Goal: Task Accomplishment & Management: Manage account settings

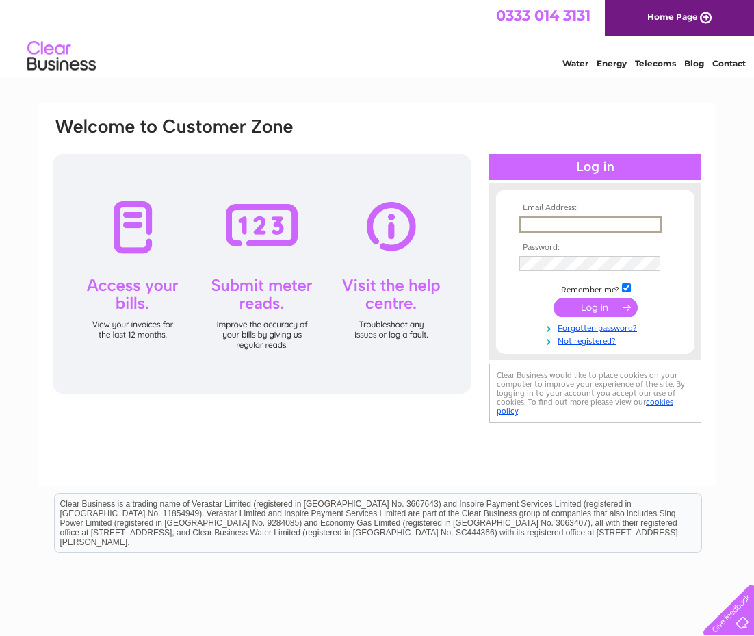
click at [458, 220] on input "text" at bounding box center [590, 224] width 142 height 16
drag, startPoint x: 629, startPoint y: 222, endPoint x: 429, endPoint y: 208, distance: 200.2
click at [429, 208] on div "Email Address: [EMAIL_ADDRESS][DOMAIN_NAME] Password:" at bounding box center [376, 271] width 651 height 310
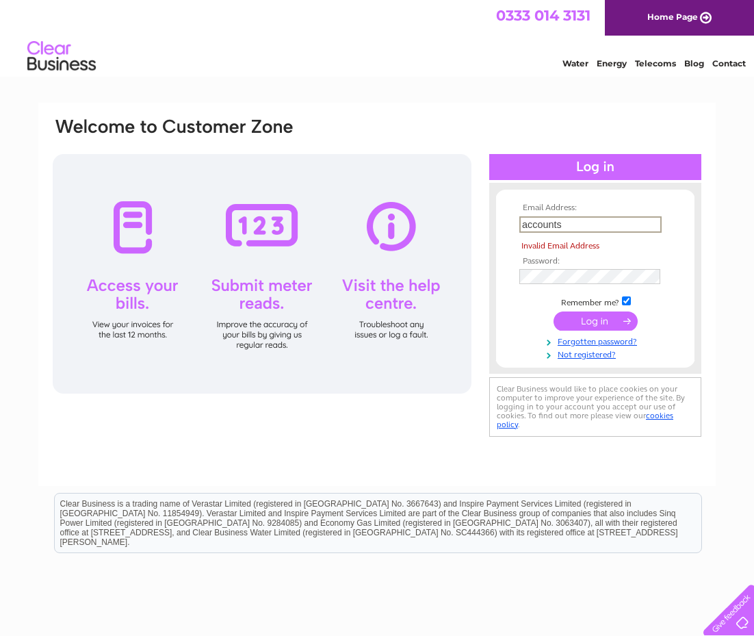
type input "[EMAIL_ADDRESS][DOMAIN_NAME]"
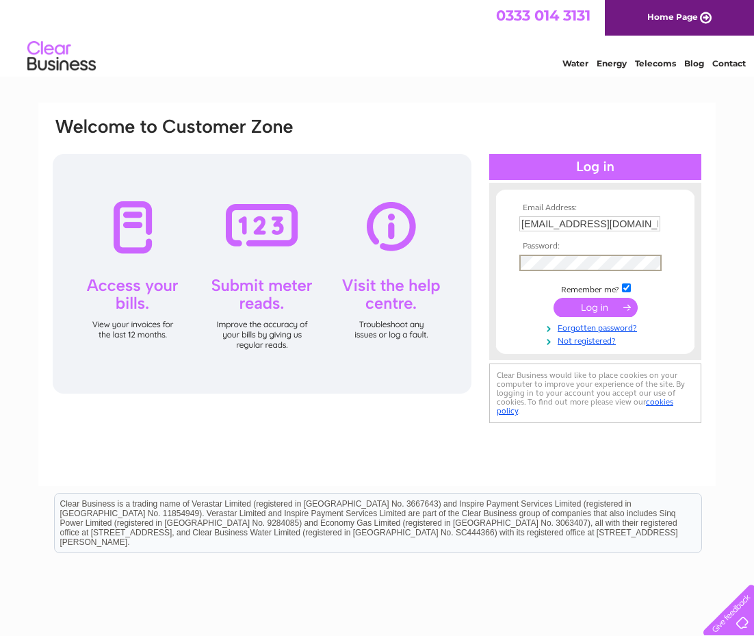
click at [458, 298] on input "submit" at bounding box center [595, 307] width 84 height 19
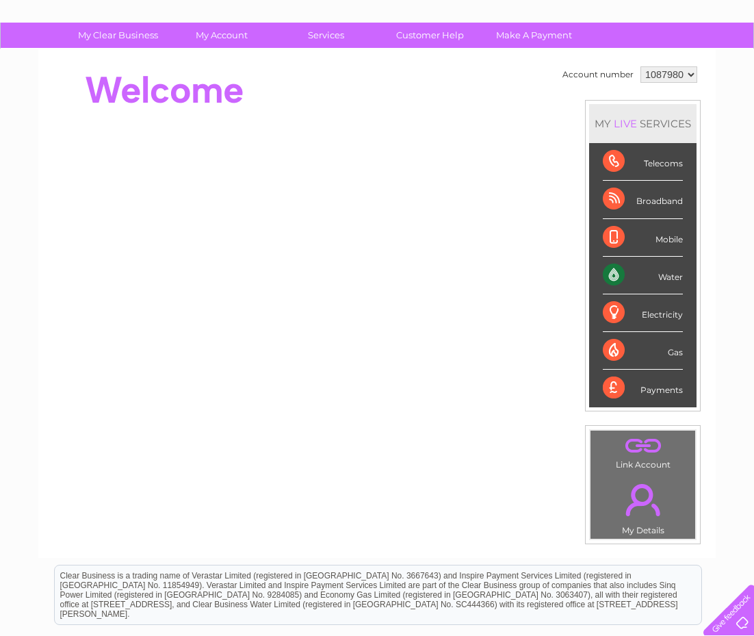
scroll to position [68, 0]
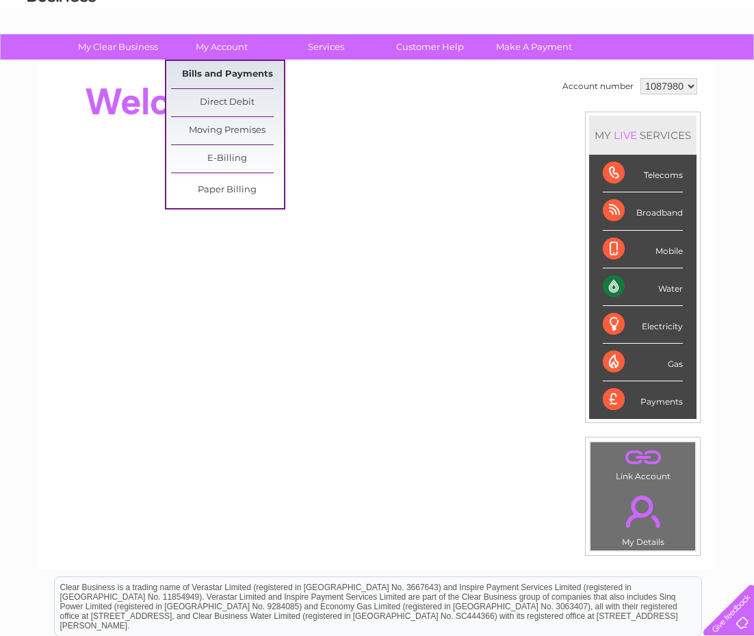
click at [228, 71] on link "Bills and Payments" at bounding box center [227, 74] width 113 height 27
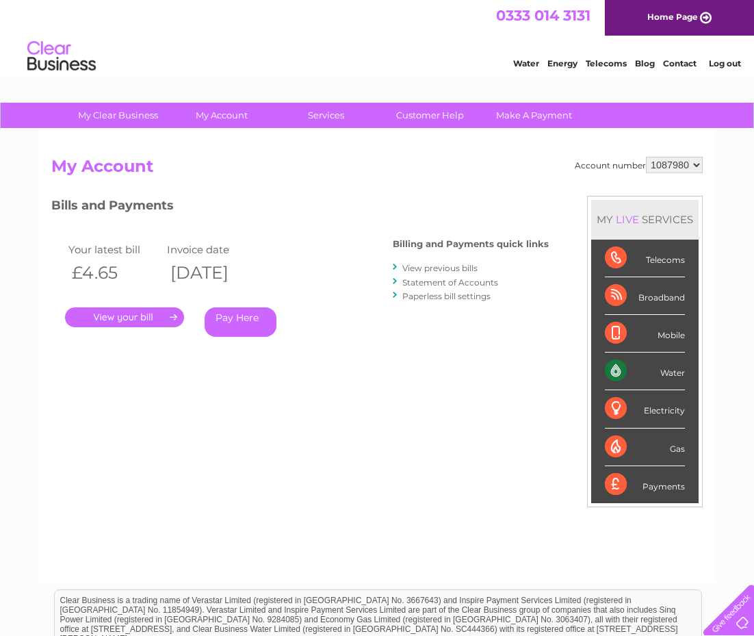
click at [161, 311] on link "." at bounding box center [124, 317] width 119 height 20
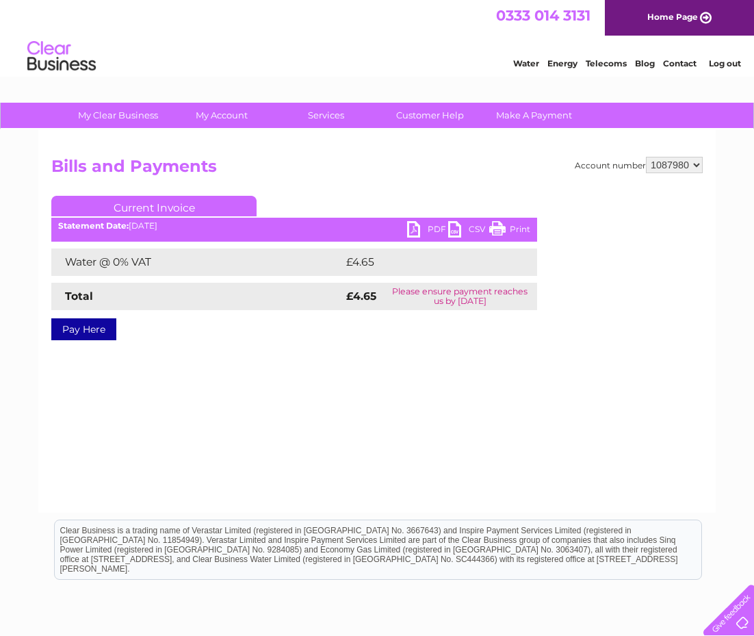
click at [429, 232] on link "PDF" at bounding box center [427, 231] width 41 height 20
click at [410, 231] on link "PDF" at bounding box center [427, 231] width 41 height 20
